Goal: Task Accomplishment & Management: Use online tool/utility

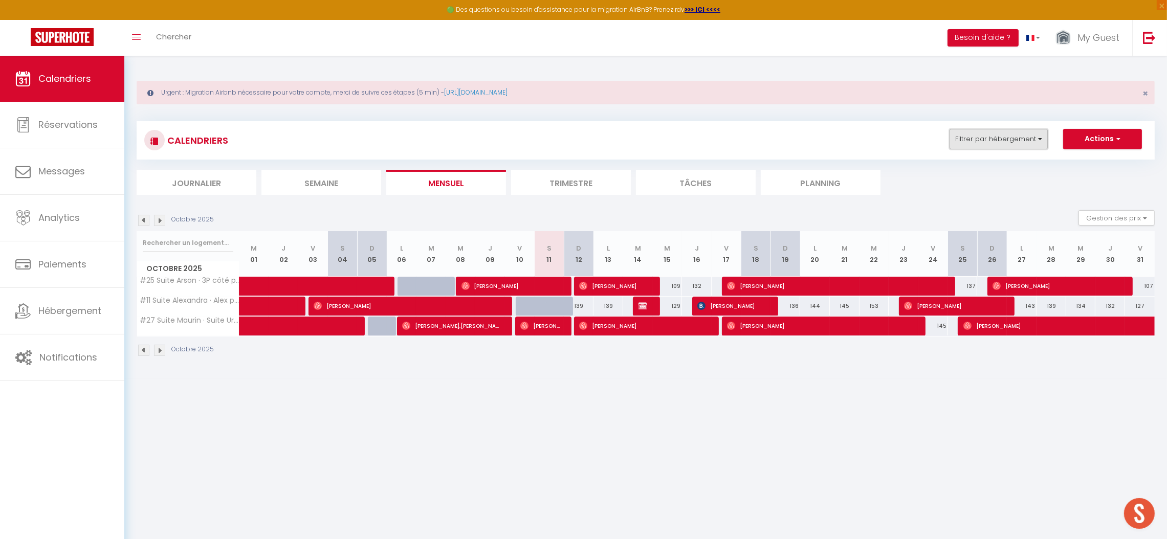
click at [1015, 140] on button "Filtrer par hébergement" at bounding box center [999, 139] width 98 height 20
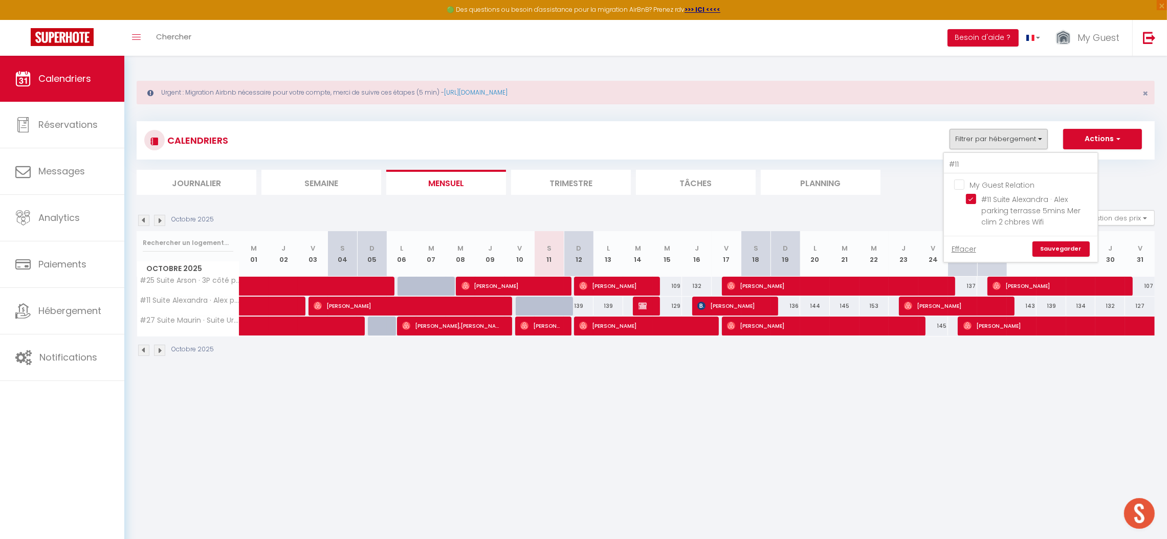
click at [962, 189] on input "My Guest Relation" at bounding box center [1031, 184] width 154 height 10
click at [962, 188] on input "My Guest Relation" at bounding box center [1031, 184] width 154 height 10
checkbox input "false"
click at [966, 163] on input "#11" at bounding box center [1021, 165] width 154 height 18
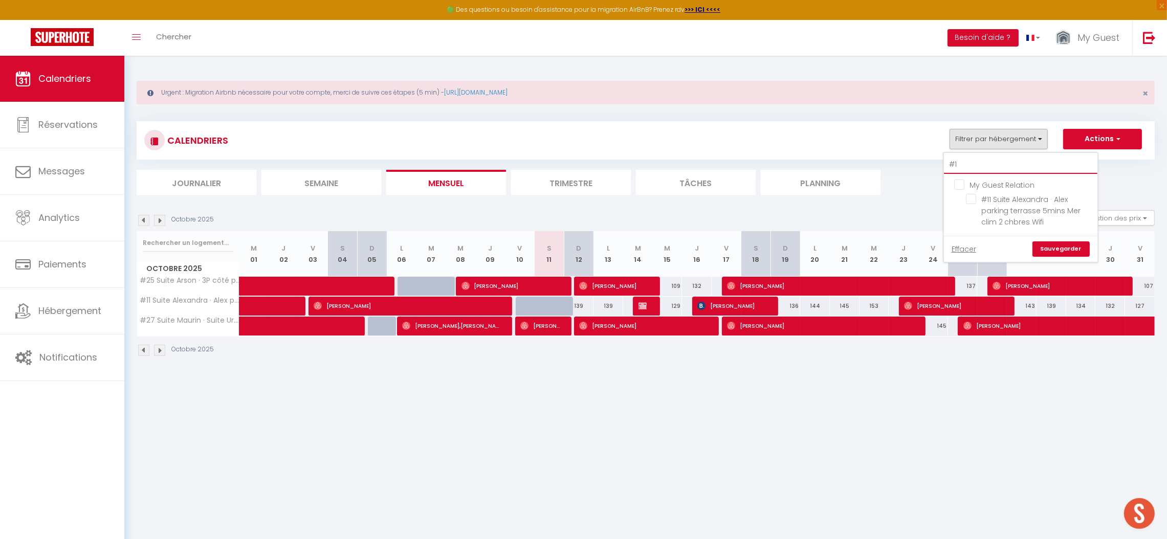
type input "#"
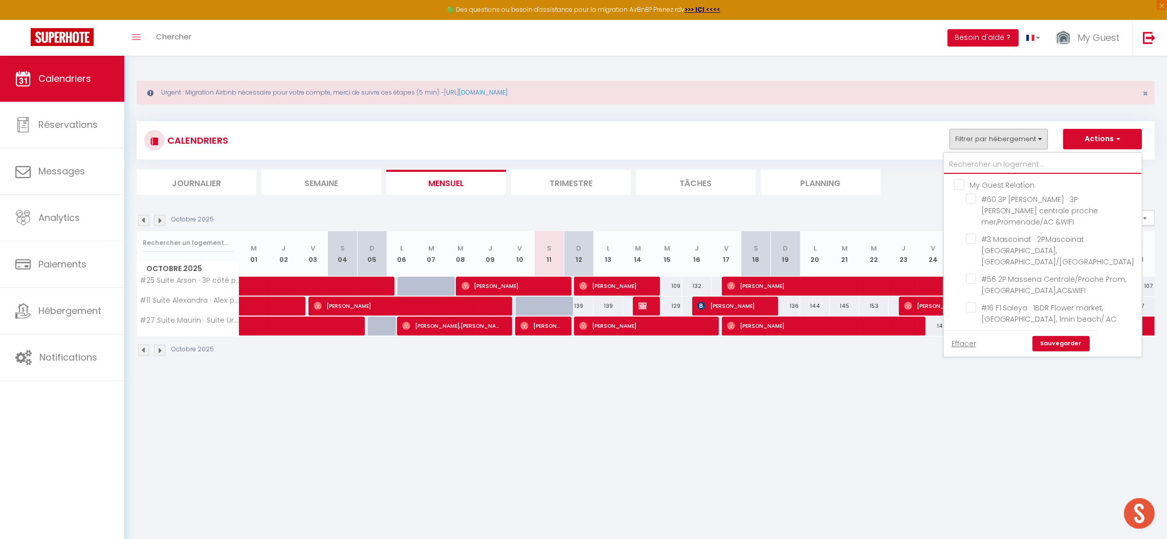
checkbox input "false"
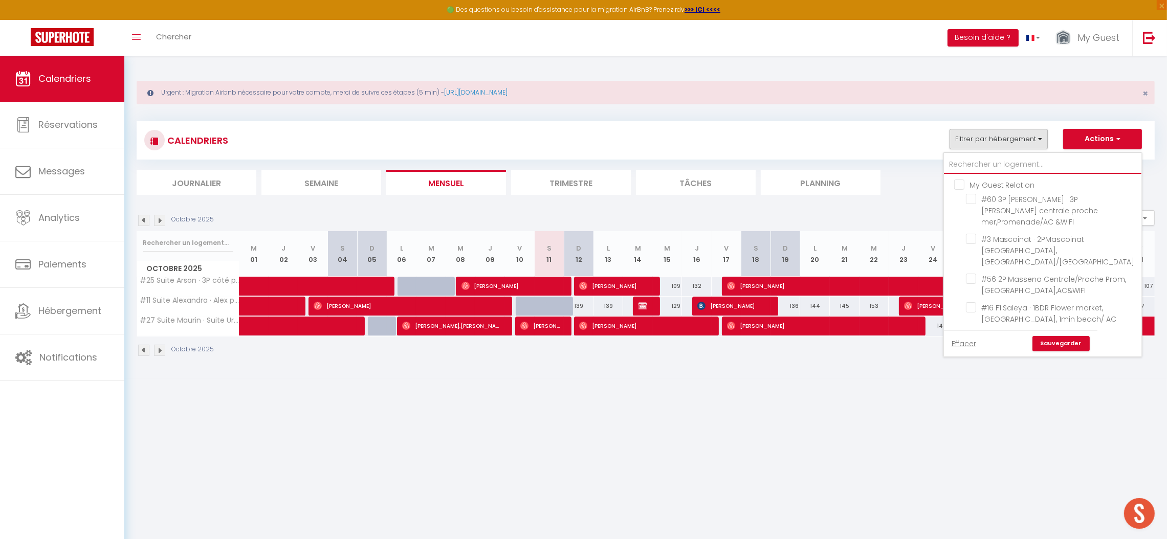
checkbox input "false"
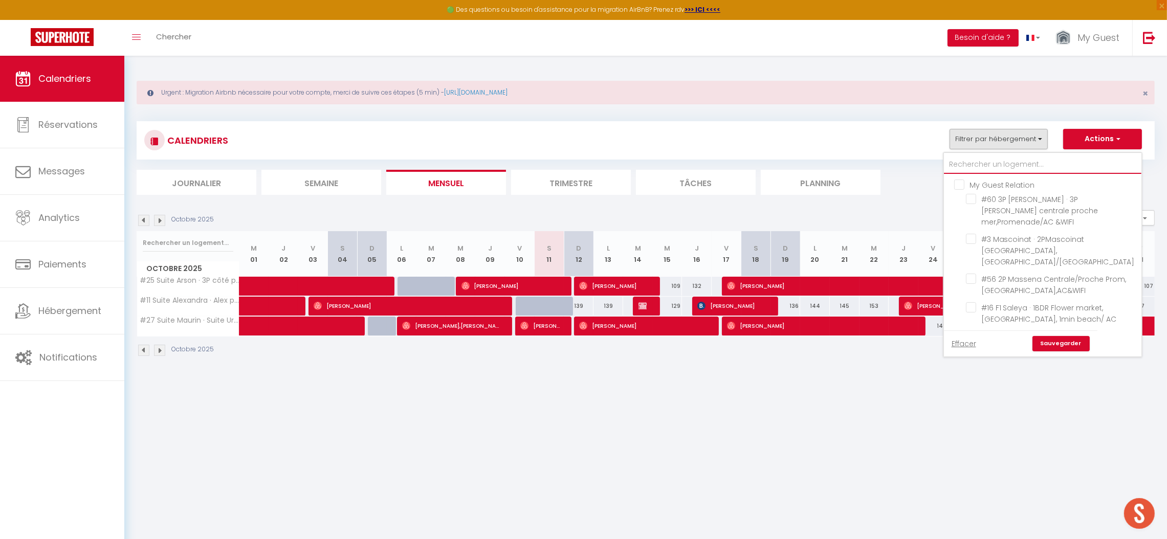
checkbox input "false"
type input "L"
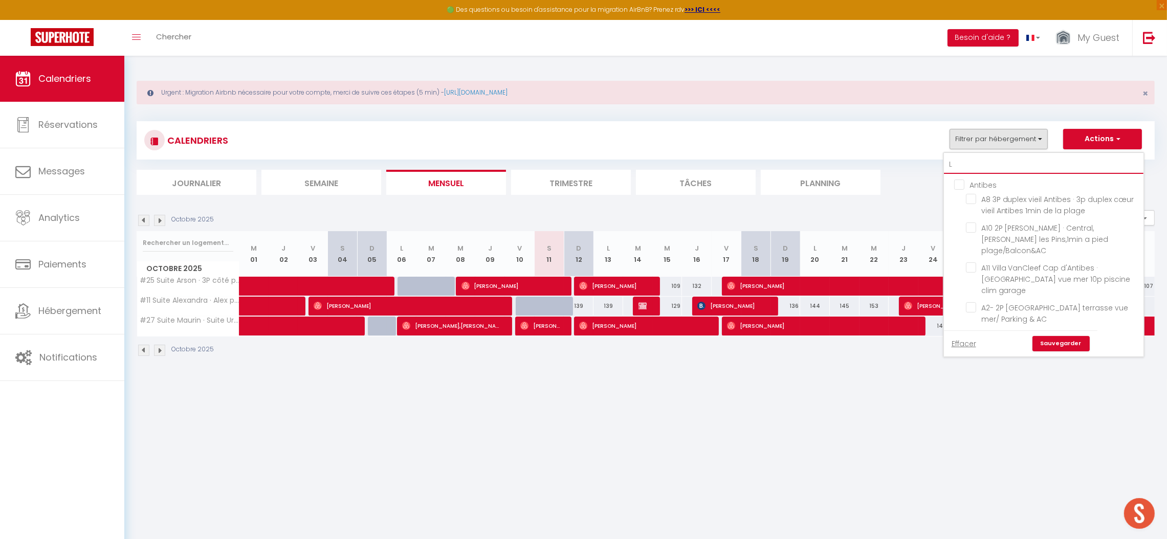
checkbox input "false"
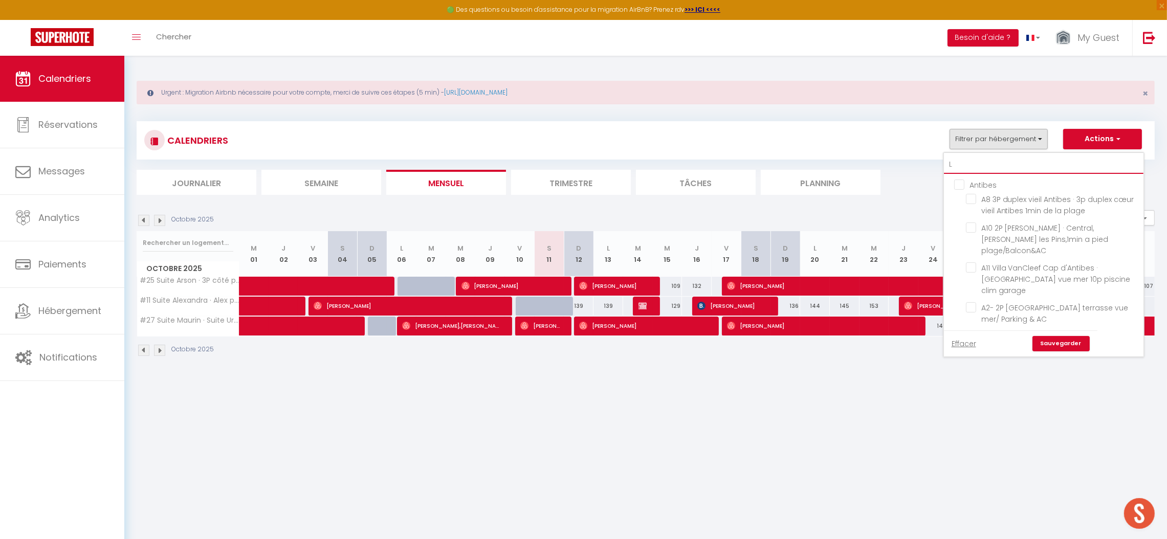
checkbox input "false"
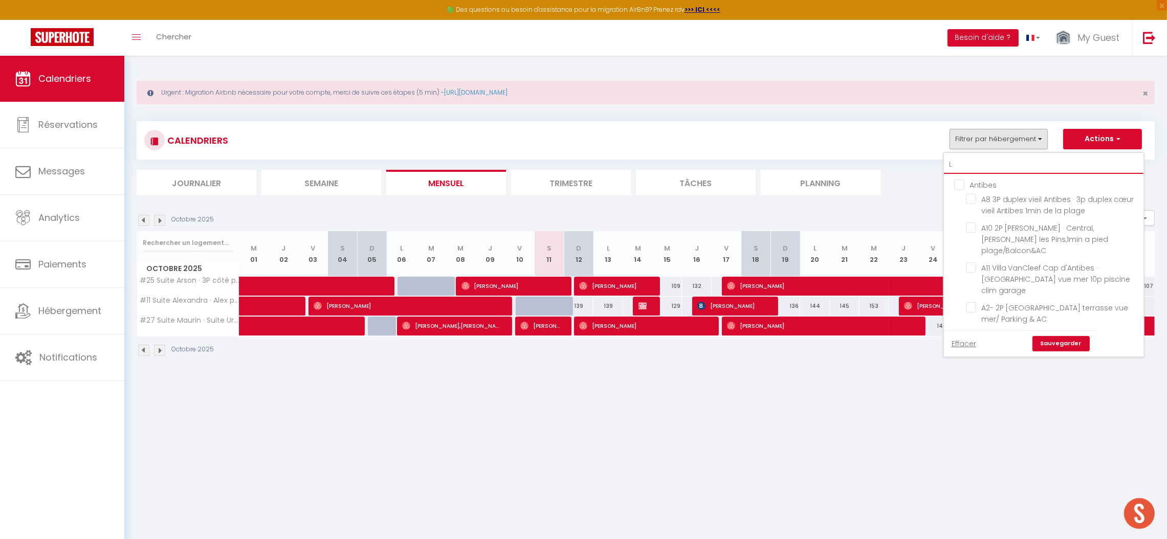
checkbox input "false"
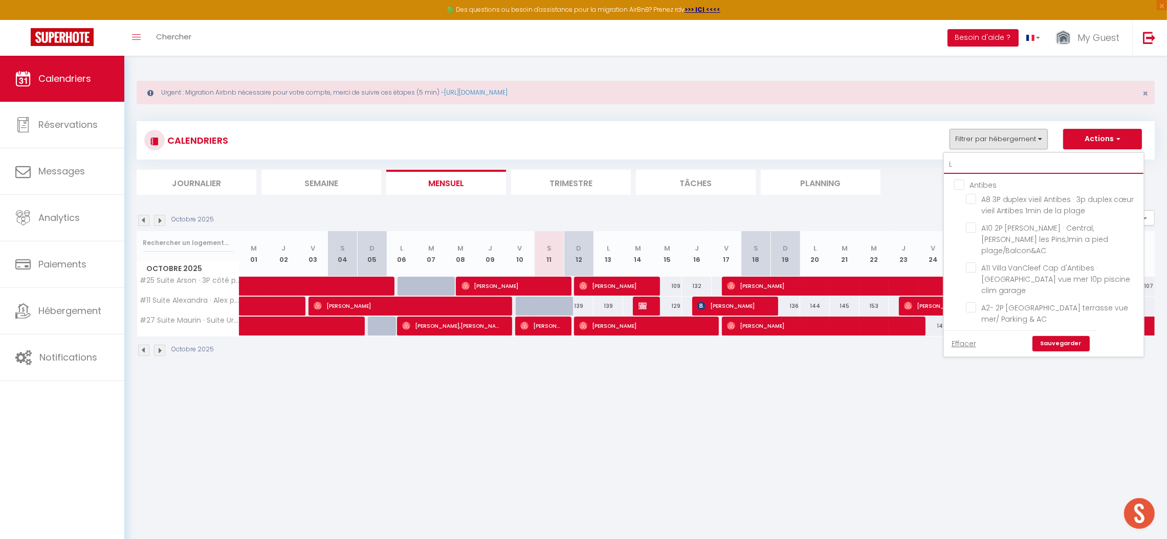
checkbox input "false"
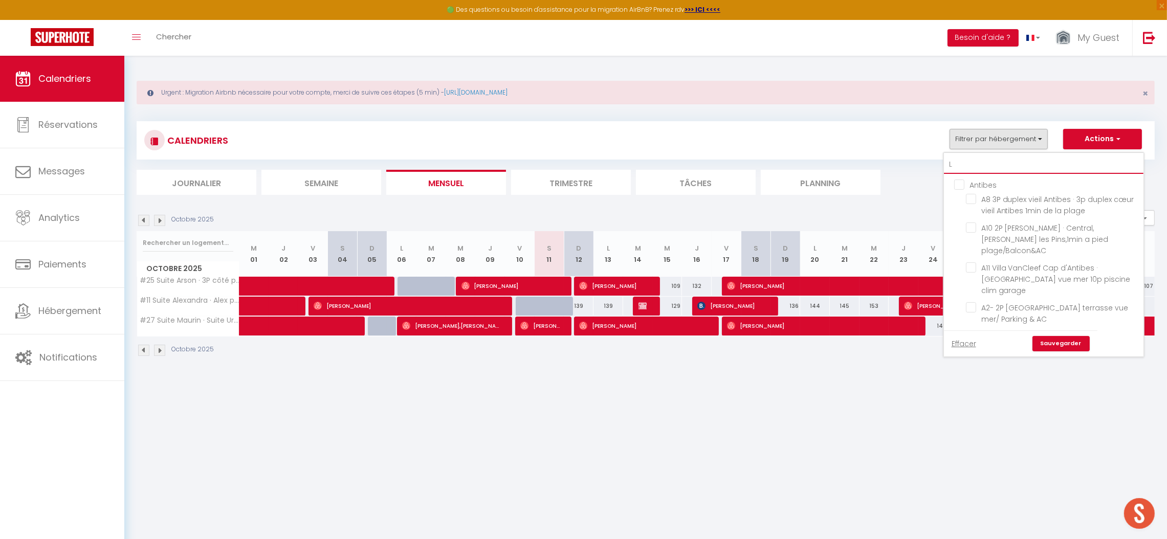
checkbox input "false"
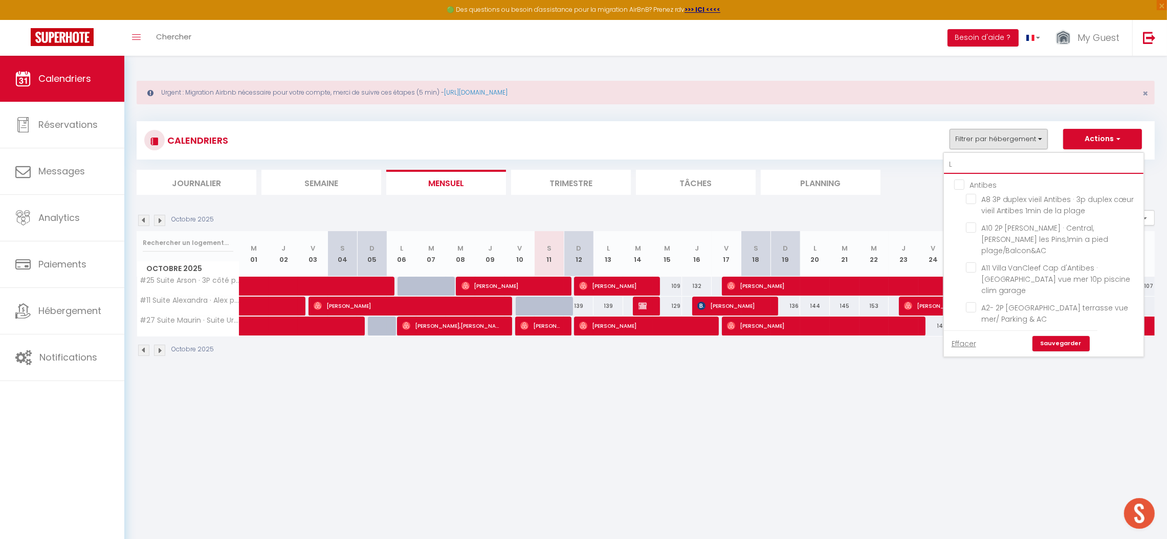
checkbox input "false"
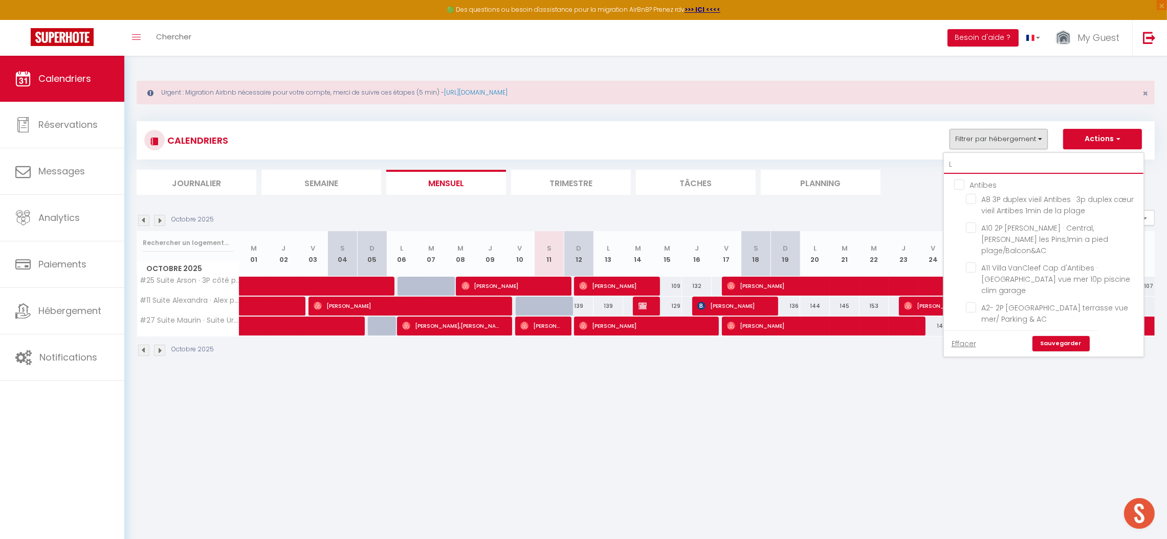
checkbox input "false"
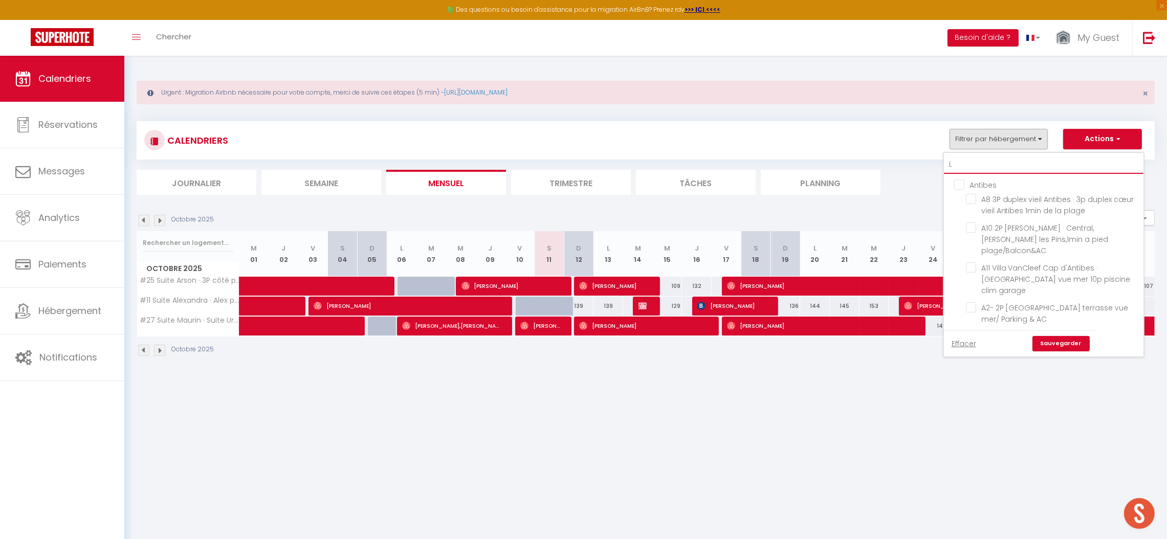
checkbox input "false"
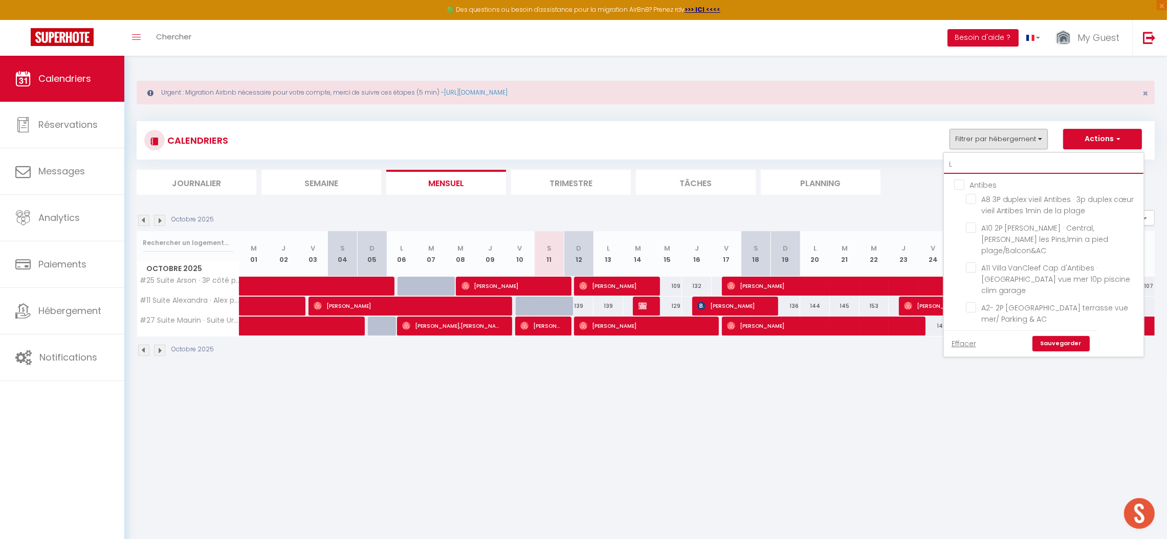
checkbox input "false"
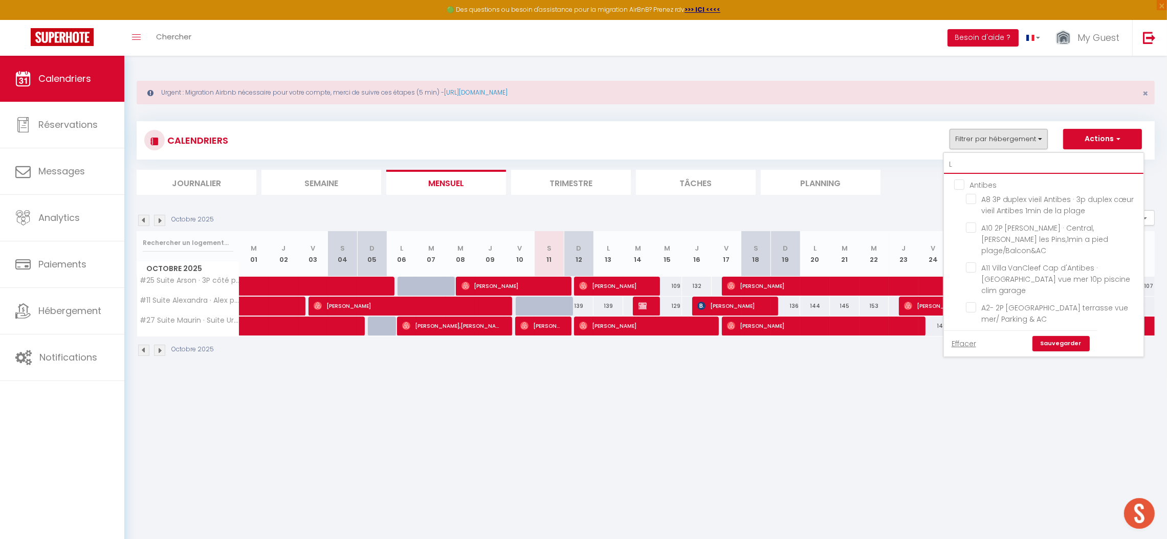
checkbox input "false"
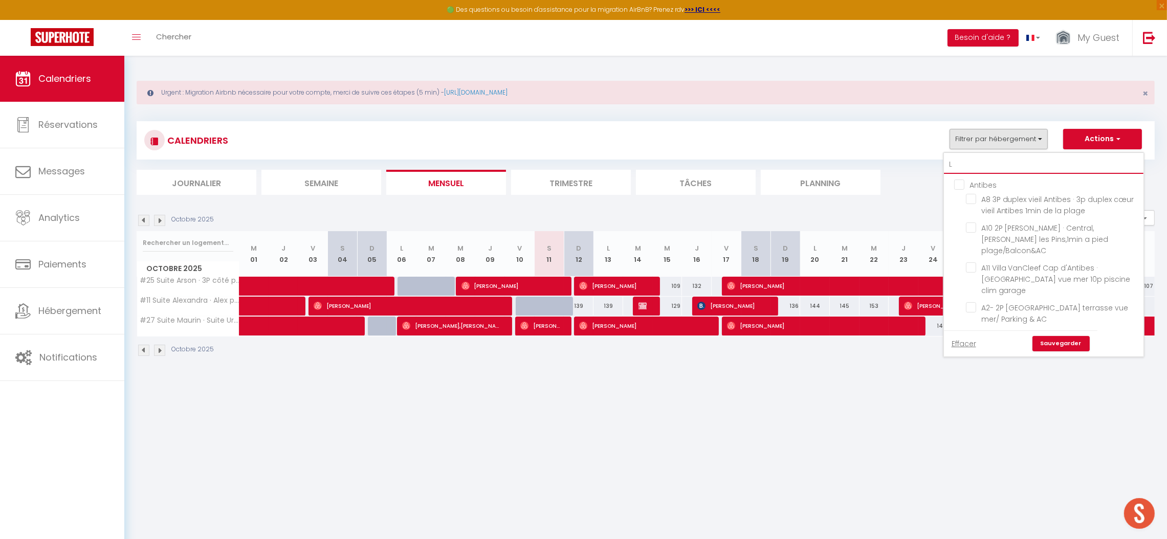
checkbox input "false"
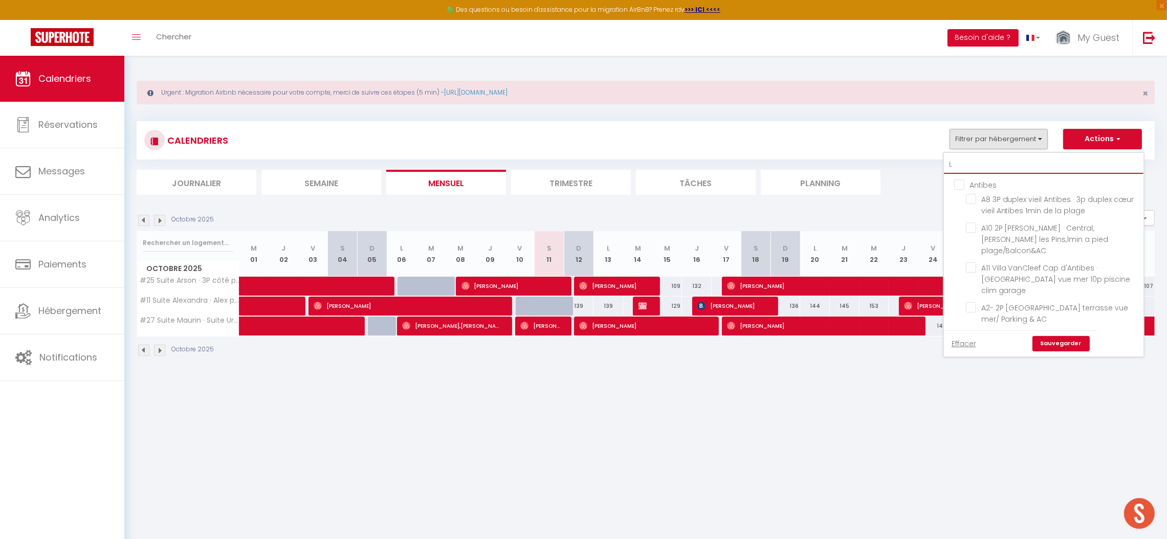
checkbox input "false"
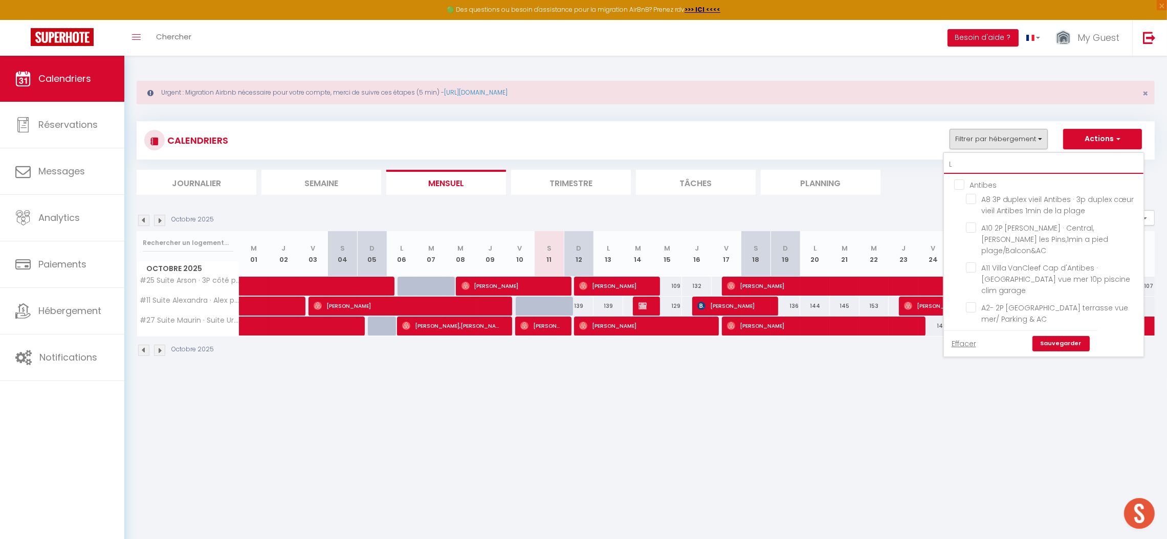
checkbox input "false"
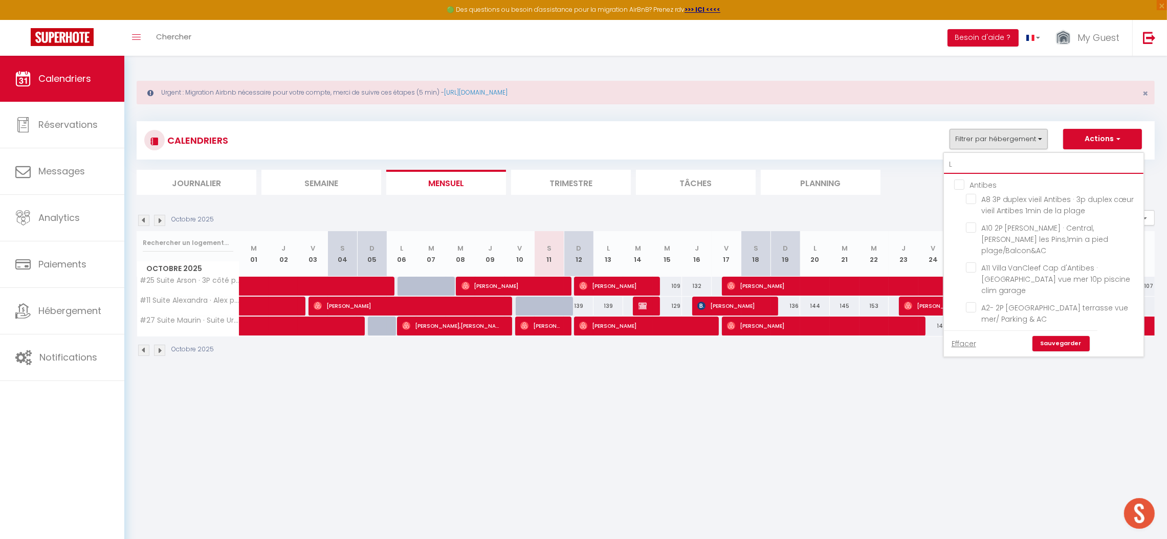
checkbox input "false"
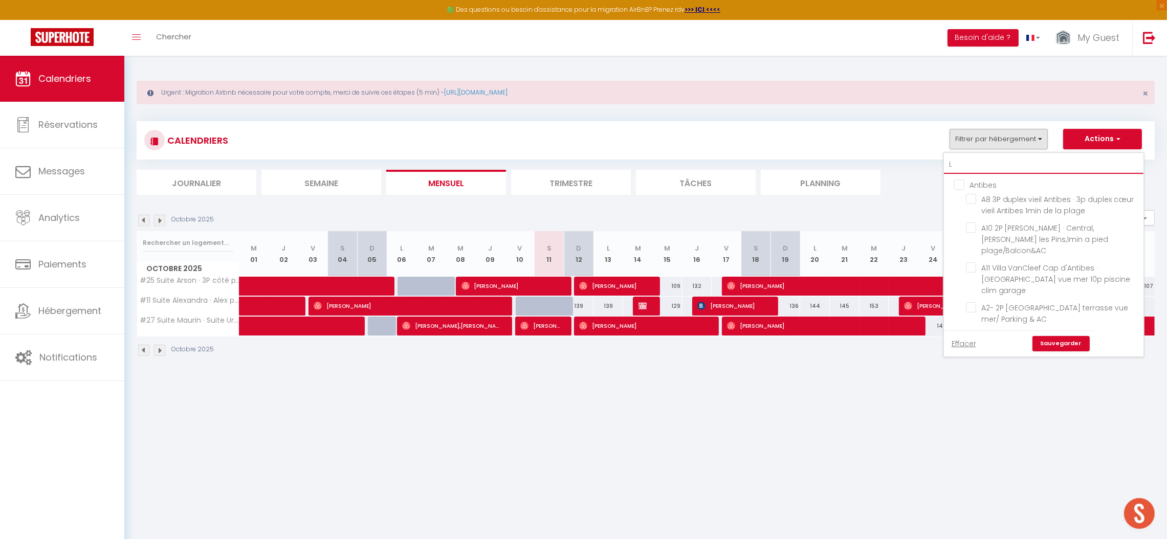
checkbox input "false"
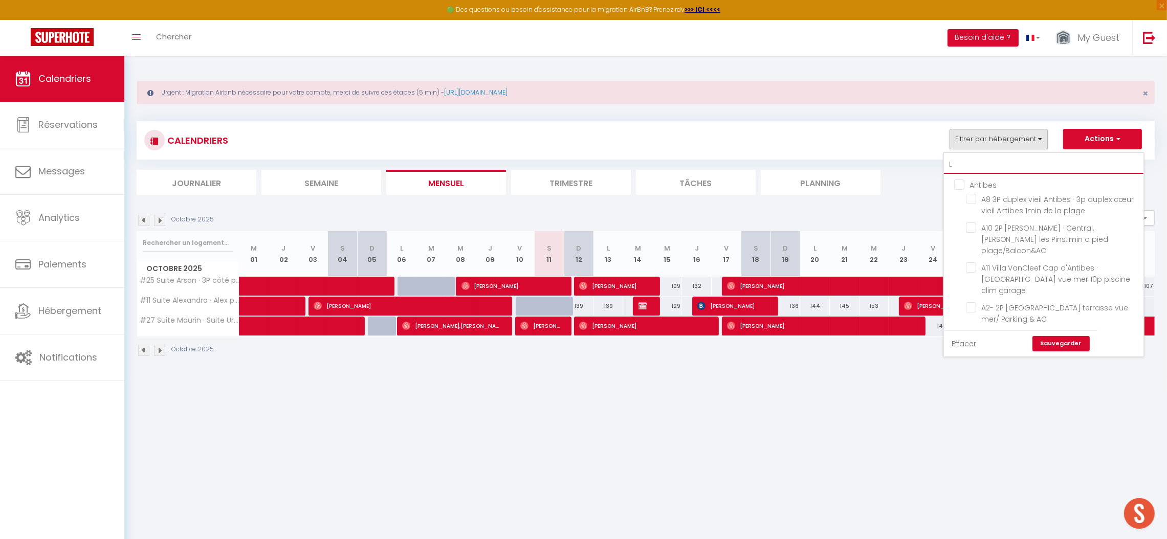
checkbox input "false"
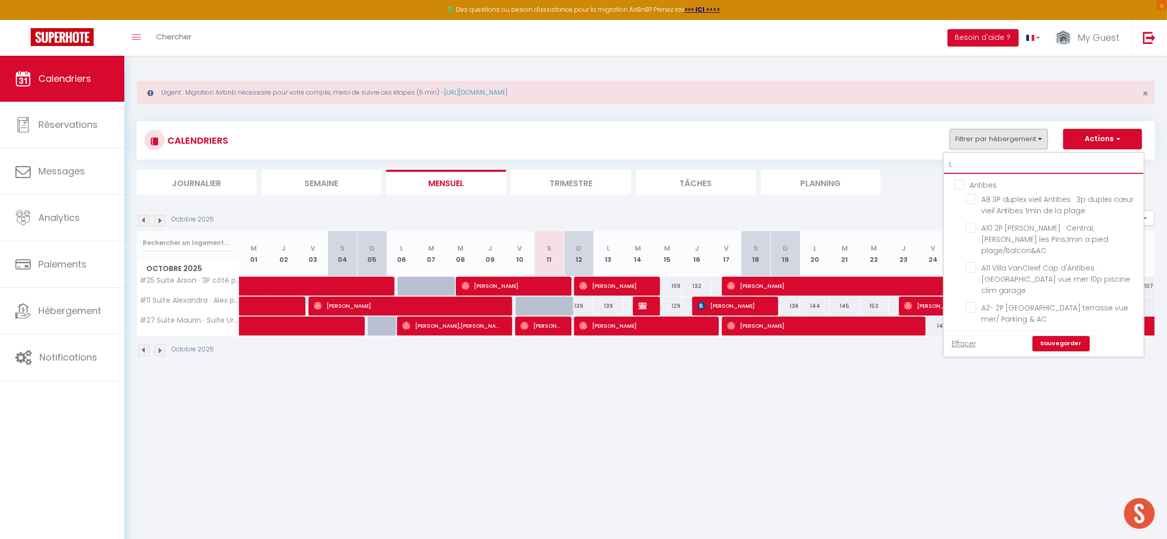
checkbox input "false"
type input "L5"
checkbox input "false"
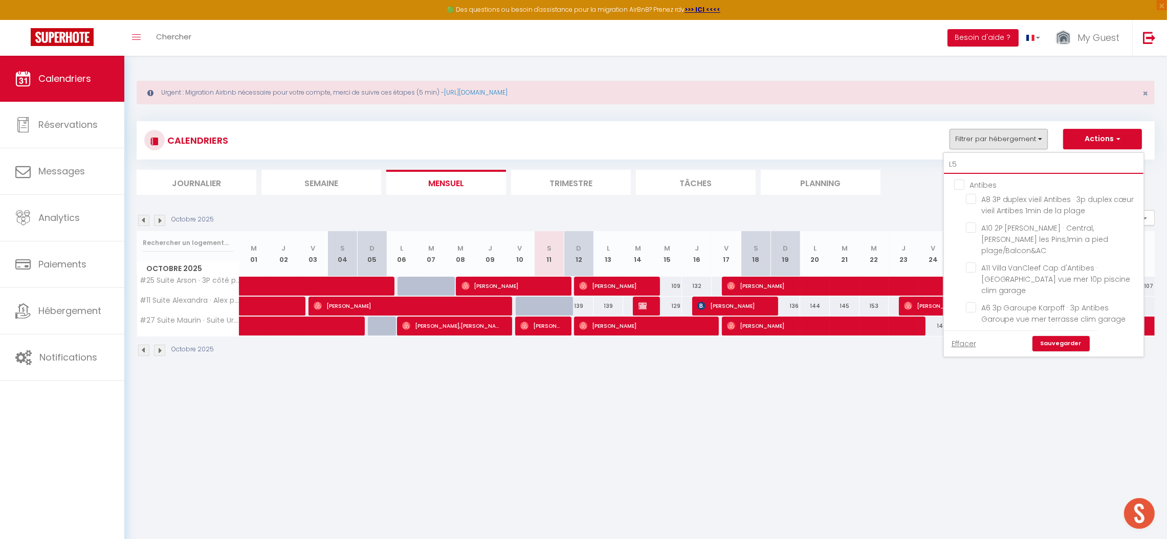
checkbox input "false"
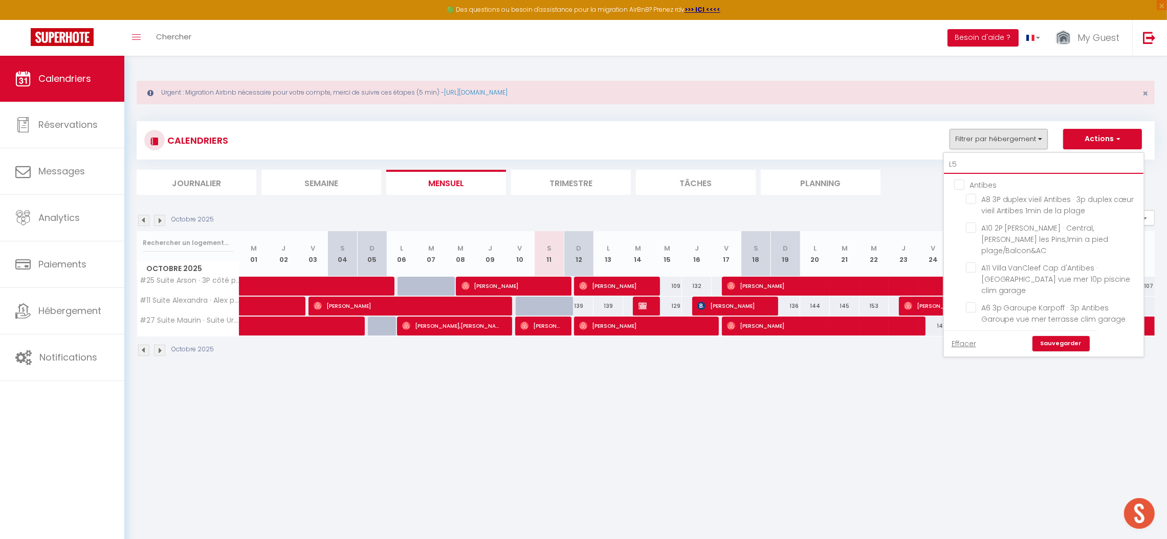
checkbox input "false"
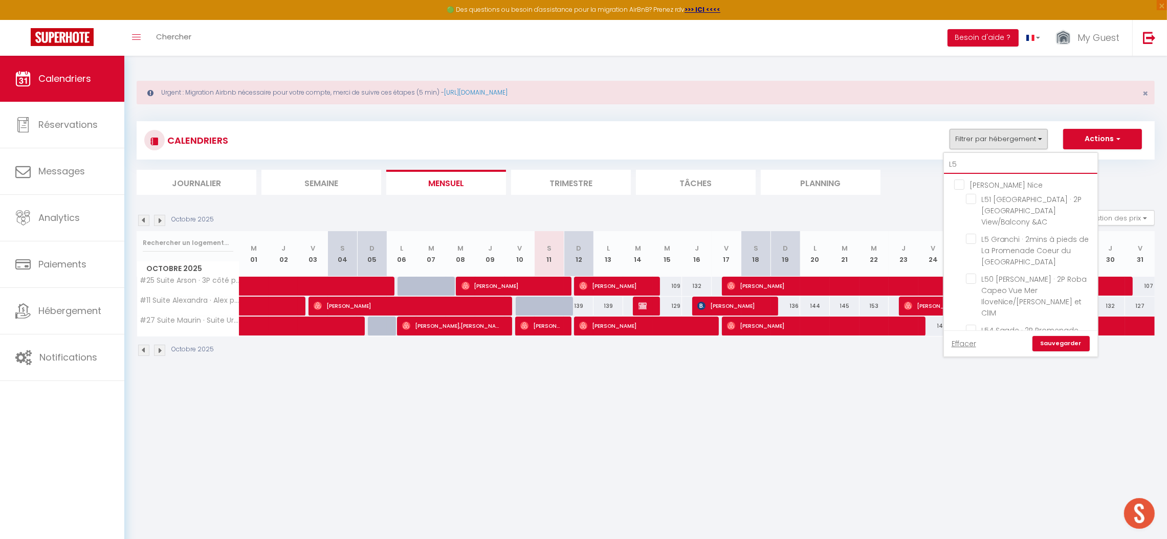
type input "L59"
checkbox input "false"
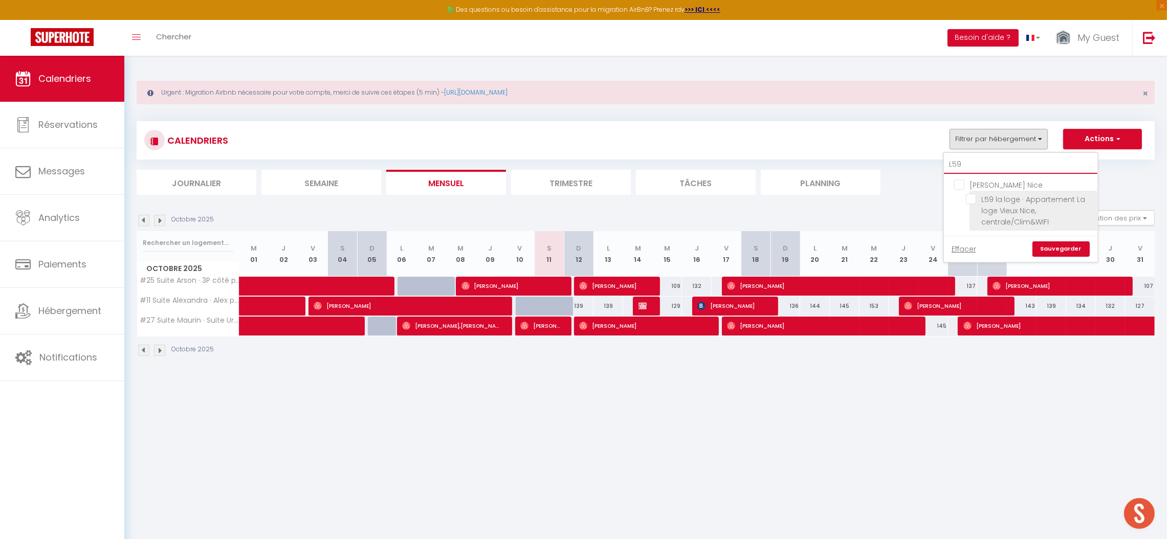
type input "L59"
click at [993, 199] on input "L59 la loge · Appartement La loge Vieux Nice, centrale/Clim&WIFI" at bounding box center [1030, 199] width 128 height 10
checkbox input "true"
click at [1048, 246] on link "Sauvegarder" at bounding box center [1061, 249] width 57 height 15
